Goal: Task Accomplishment & Management: Use online tool/utility

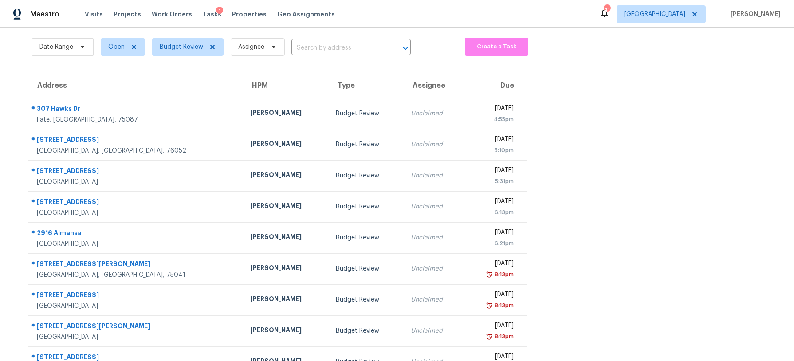
scroll to position [54, 0]
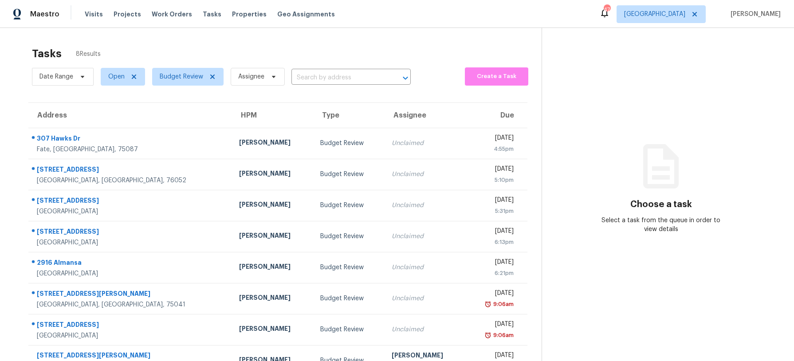
scroll to position [28, 0]
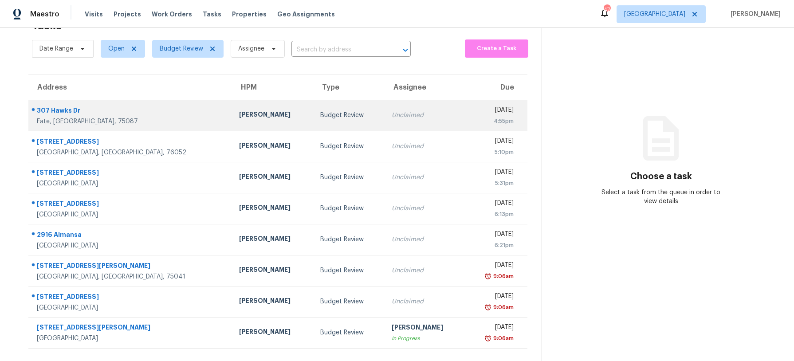
click at [253, 116] on div "[PERSON_NAME]" at bounding box center [272, 115] width 67 height 11
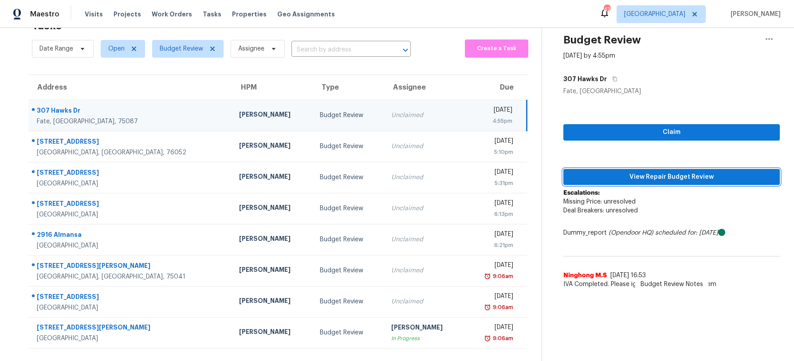
click at [671, 182] on button "View Repair Budget Review" at bounding box center [671, 177] width 216 height 16
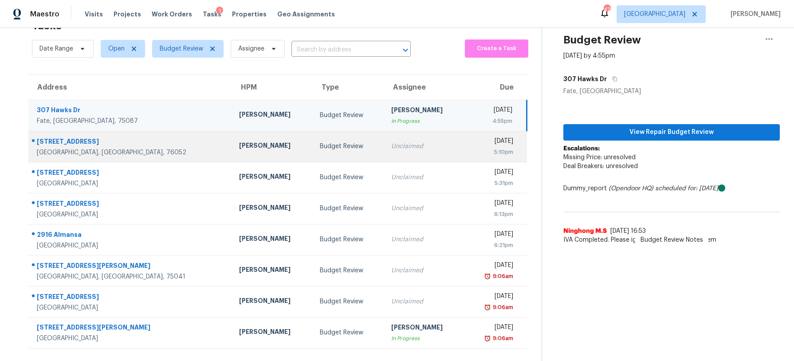
click at [391, 146] on div "Unclaimed" at bounding box center [424, 146] width 67 height 9
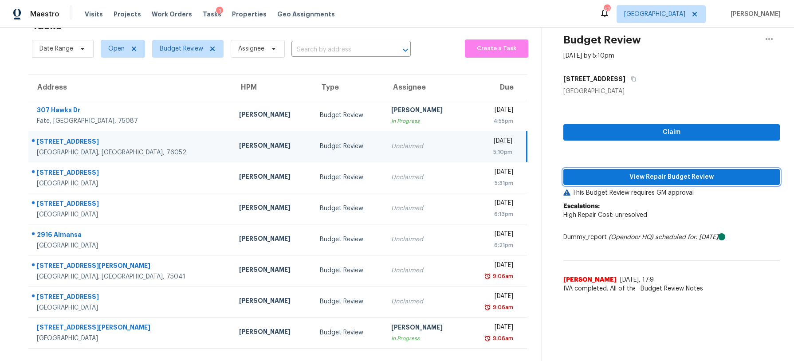
click at [634, 177] on span "View Repair Budget Review" at bounding box center [671, 177] width 202 height 11
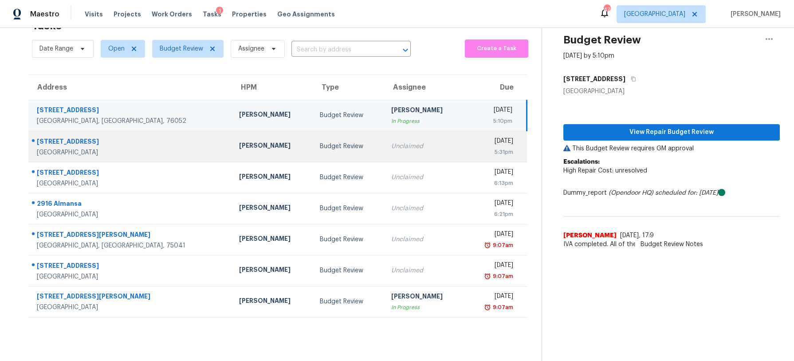
click at [396, 149] on div "Unclaimed" at bounding box center [424, 146] width 67 height 9
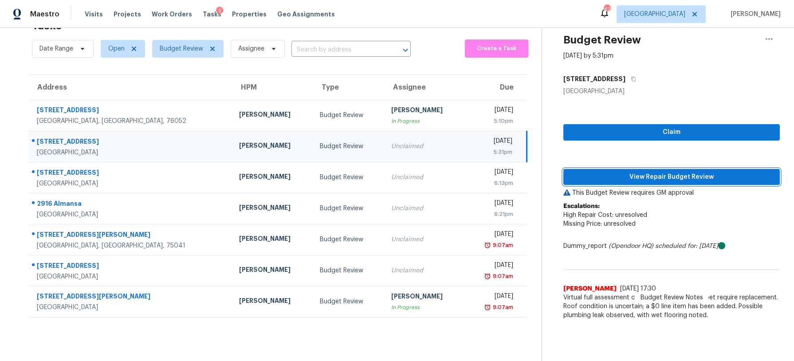
click at [628, 172] on span "View Repair Budget Review" at bounding box center [671, 177] width 202 height 11
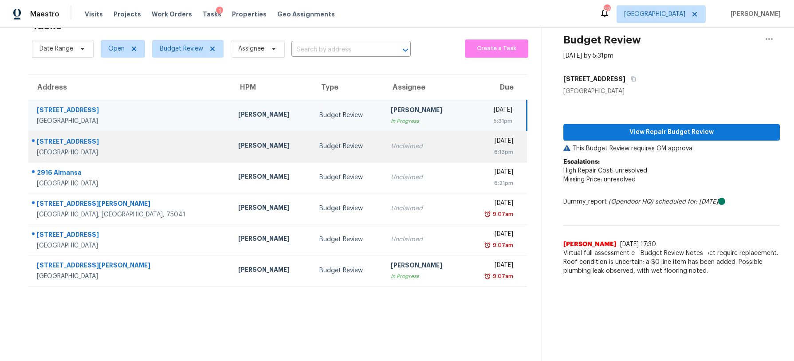
click at [391, 144] on div "Unclaimed" at bounding box center [424, 146] width 67 height 9
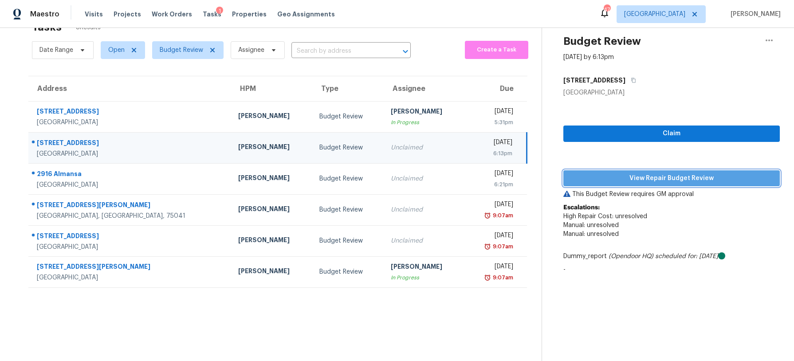
click at [625, 182] on span "View Repair Budget Review" at bounding box center [671, 178] width 202 height 11
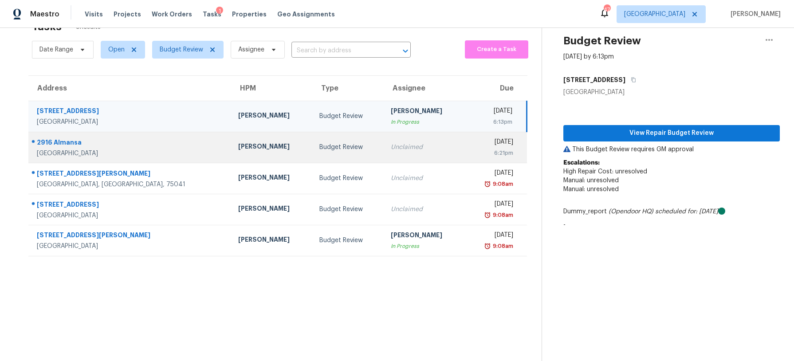
click at [319, 151] on div "Budget Review" at bounding box center [347, 147] width 57 height 9
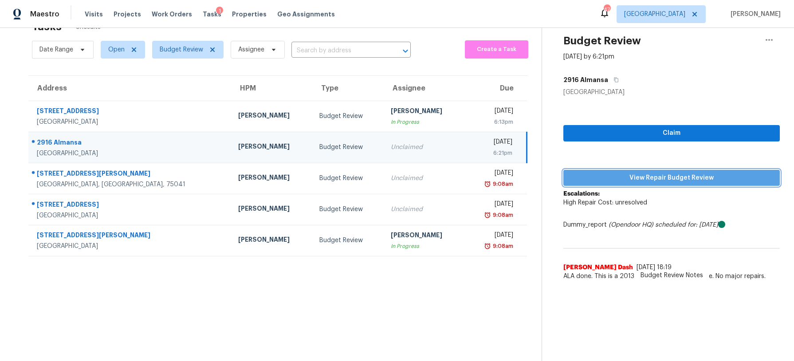
click at [634, 184] on button "View Repair Budget Review" at bounding box center [671, 178] width 216 height 16
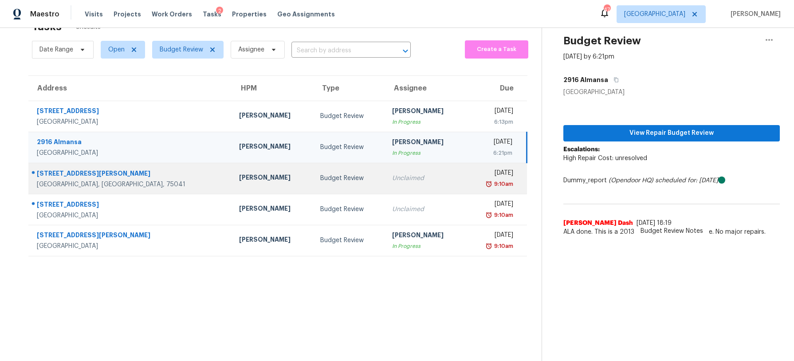
click at [392, 174] on div "Unclaimed" at bounding box center [425, 178] width 67 height 9
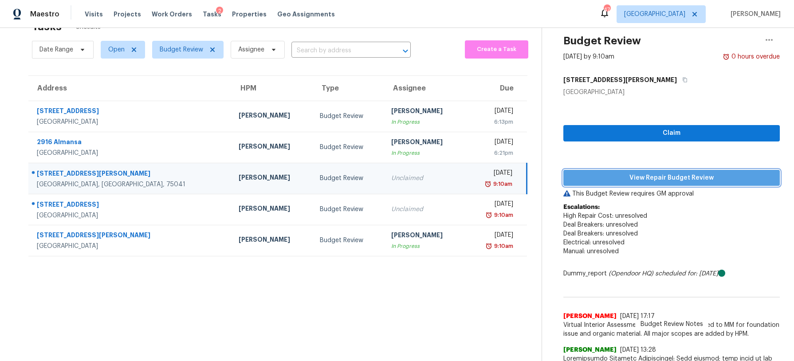
click at [583, 179] on span "View Repair Budget Review" at bounding box center [671, 177] width 202 height 11
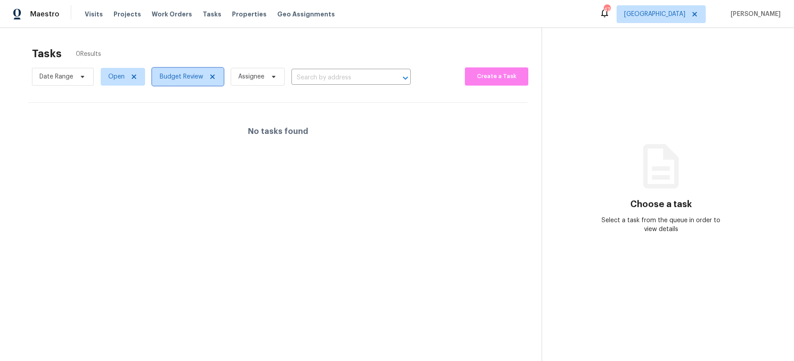
click at [182, 78] on span "Budget Review" at bounding box center [181, 76] width 43 height 9
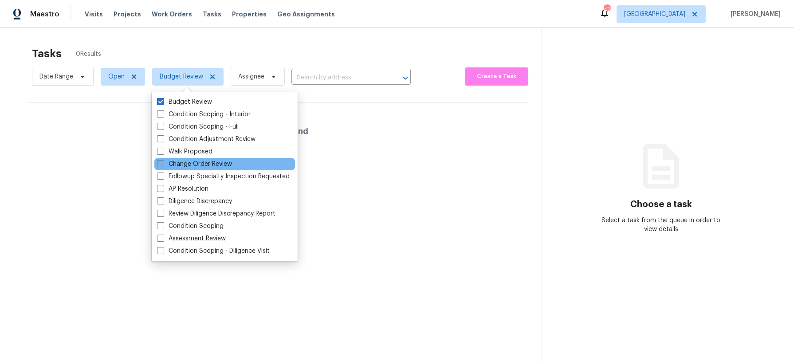
click at [183, 164] on label "Change Order Review" at bounding box center [194, 164] width 75 height 9
click at [163, 164] on input "Change Order Review" at bounding box center [160, 163] width 6 height 6
checkbox input "true"
click at [122, 154] on div "No tasks found" at bounding box center [277, 131] width 499 height 57
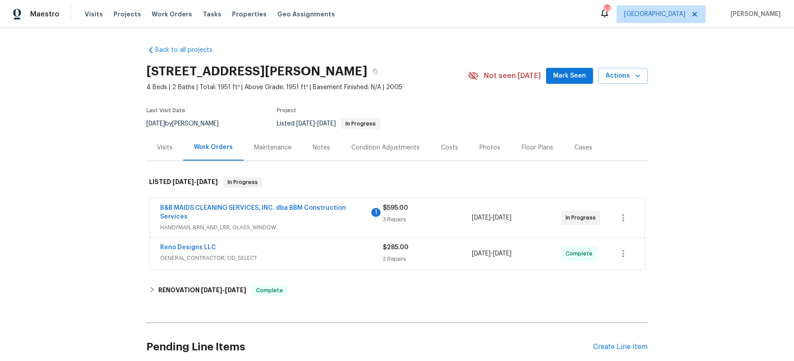
click at [452, 149] on div "Costs" at bounding box center [449, 147] width 17 height 9
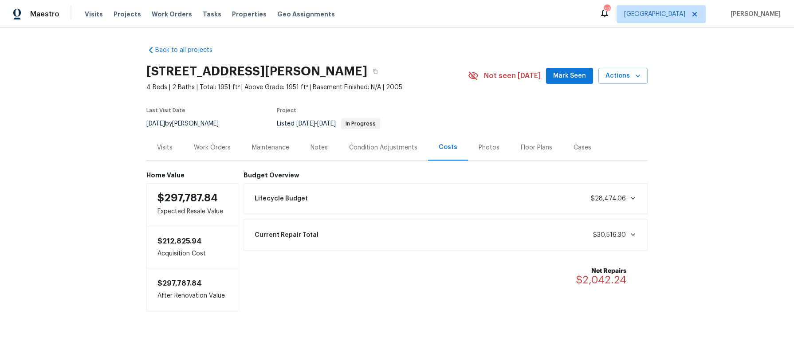
click at [313, 144] on div "Notes" at bounding box center [318, 147] width 17 height 9
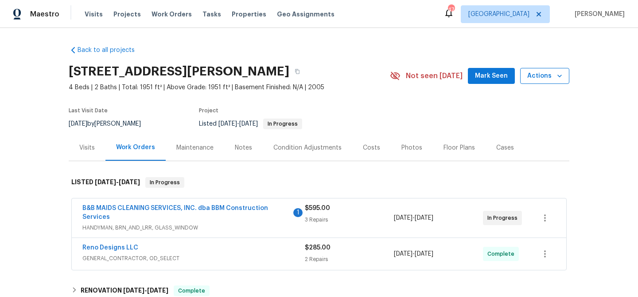
click at [540, 78] on span "Actions" at bounding box center [545, 75] width 35 height 11
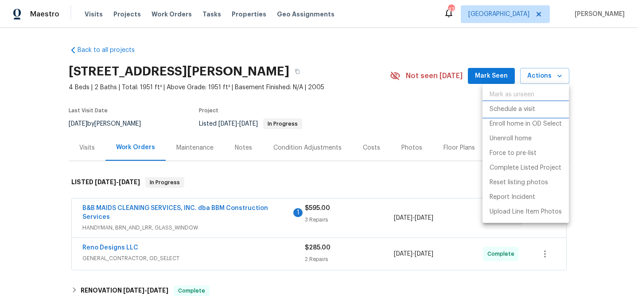
click at [530, 108] on p "Schedule a visit" at bounding box center [513, 109] width 46 height 9
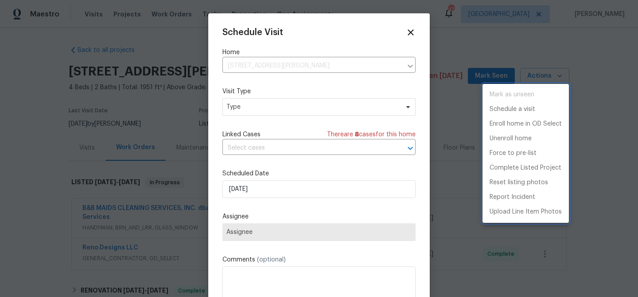
click at [290, 108] on div at bounding box center [319, 148] width 638 height 297
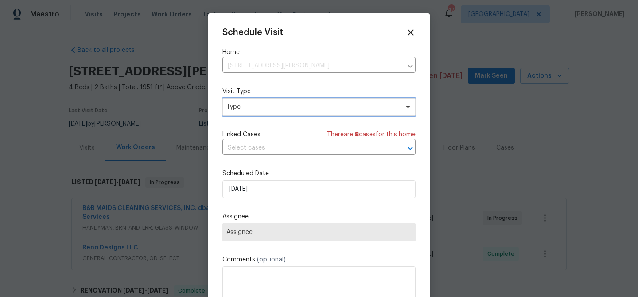
click at [290, 108] on span "Type" at bounding box center [313, 106] width 172 height 9
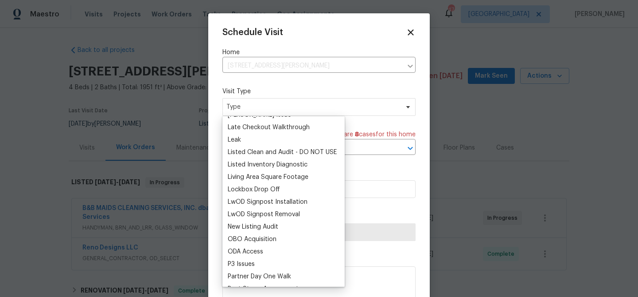
scroll to position [407, 0]
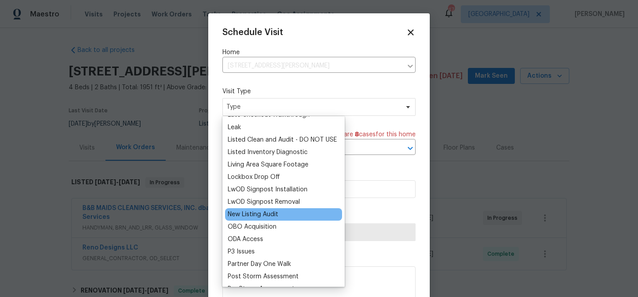
click at [287, 217] on div "New Listing Audit" at bounding box center [283, 214] width 117 height 12
click at [257, 211] on div "New Listing Audit" at bounding box center [253, 214] width 51 height 9
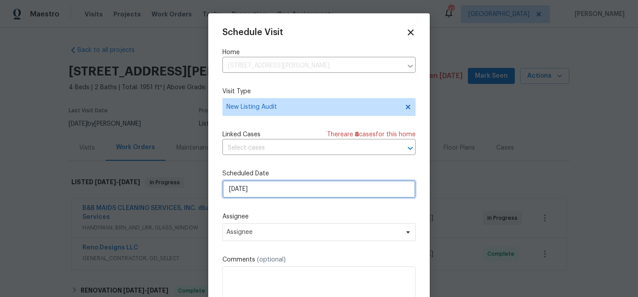
click at [269, 194] on input "[DATE]" at bounding box center [319, 189] width 193 height 18
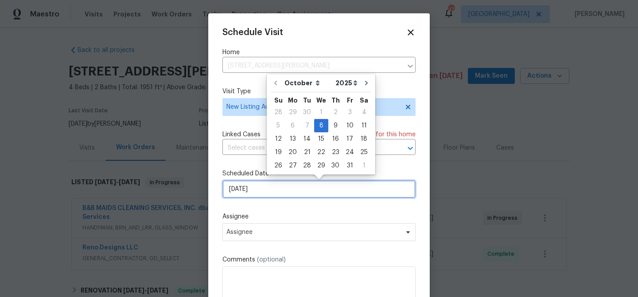
click at [270, 194] on input "[DATE]" at bounding box center [319, 189] width 193 height 18
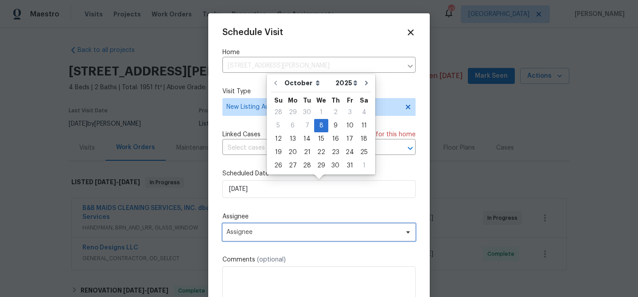
click at [265, 228] on span "Assignee" at bounding box center [319, 232] width 193 height 18
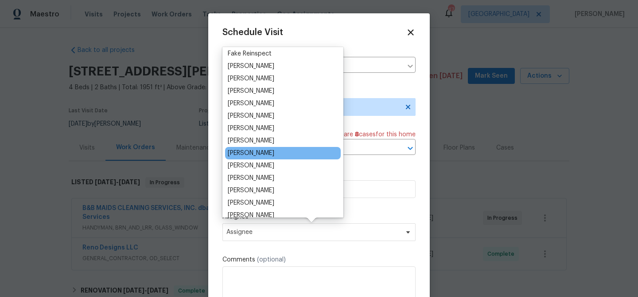
scroll to position [60, 0]
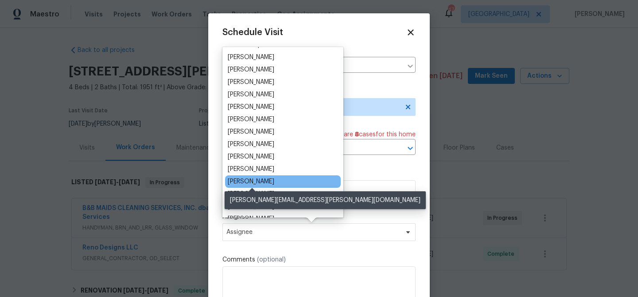
click at [264, 179] on div "[PERSON_NAME]" at bounding box center [251, 181] width 47 height 9
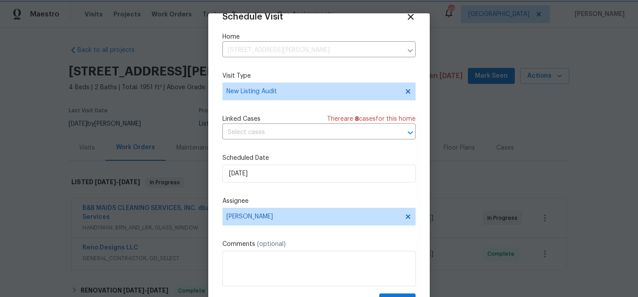
scroll to position [40, 0]
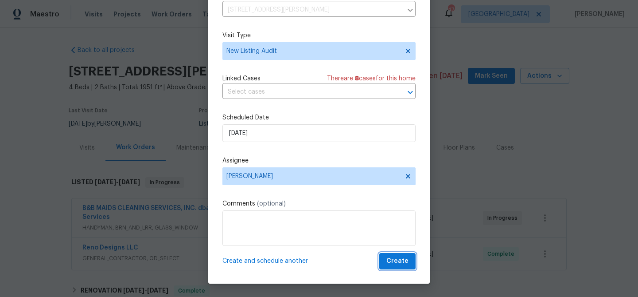
click at [393, 257] on span "Create" at bounding box center [398, 260] width 22 height 11
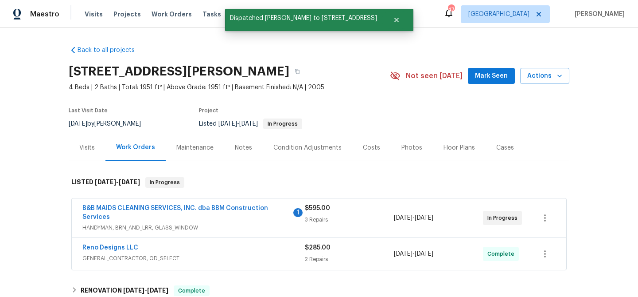
scroll to position [15, 0]
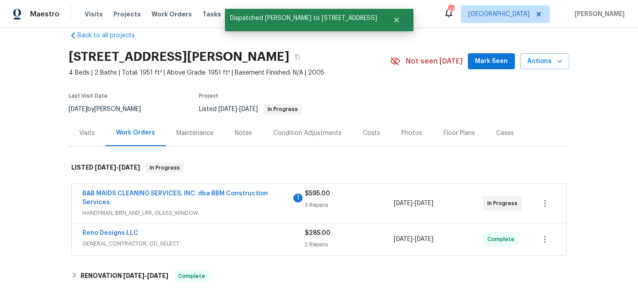
click at [366, 133] on div "Costs" at bounding box center [371, 133] width 17 height 9
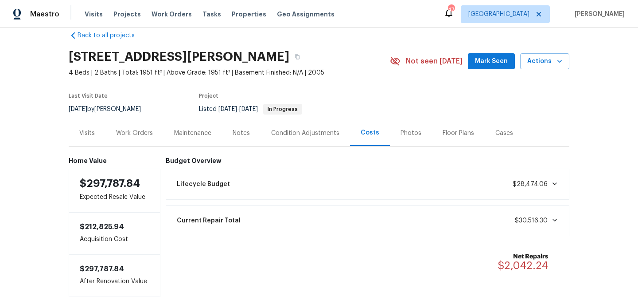
click at [251, 134] on div "Notes" at bounding box center [241, 133] width 39 height 26
